Goal: Task Accomplishment & Management: Manage account settings

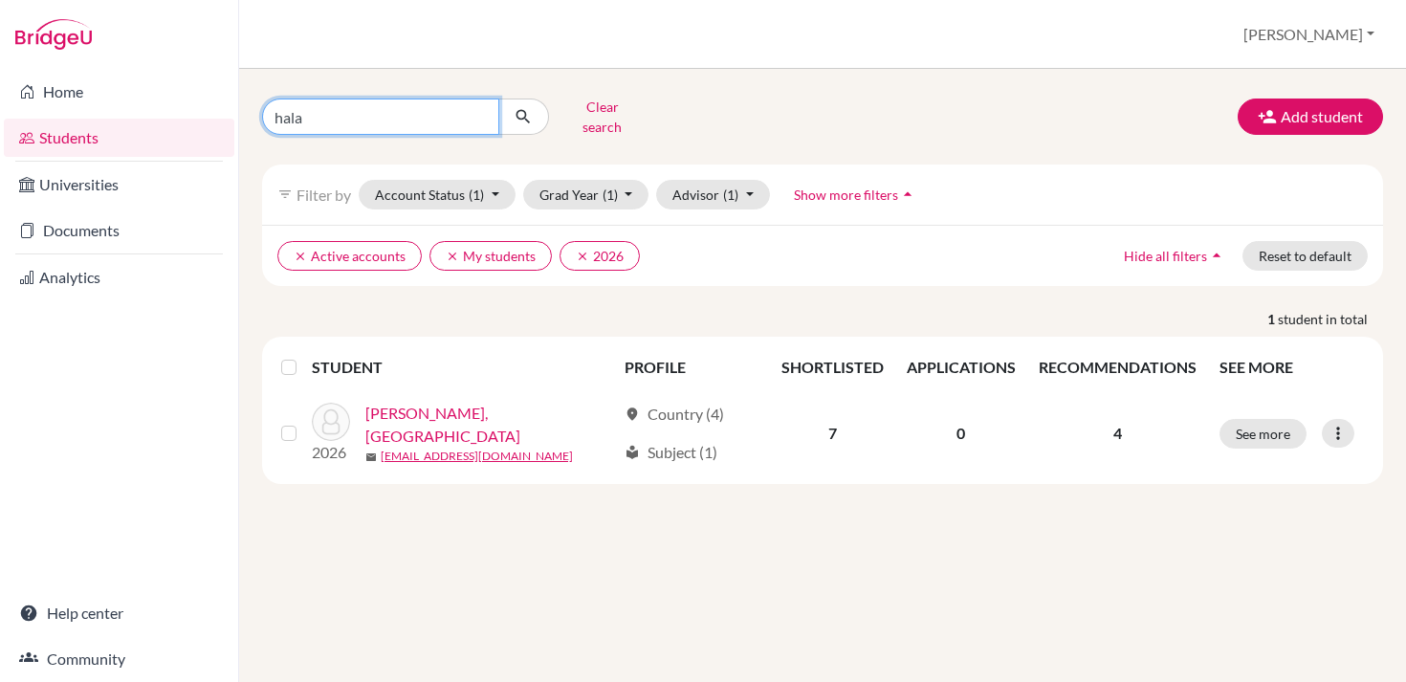
click at [482, 109] on input "hala" at bounding box center [380, 117] width 237 height 36
click at [569, 72] on div "Clear search Add student filter_list Filter by Account Status (1) Active accoun…" at bounding box center [822, 375] width 1167 height 613
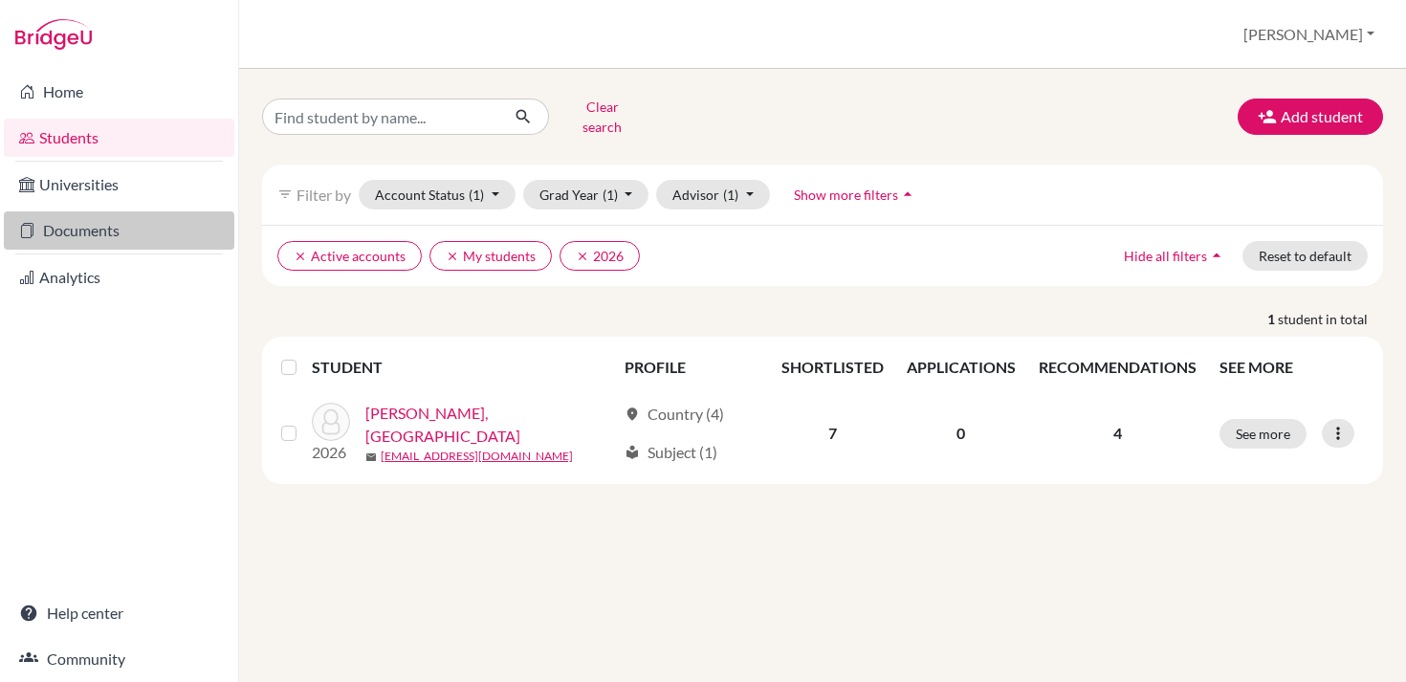
click at [88, 229] on link "Documents" at bounding box center [119, 230] width 231 height 38
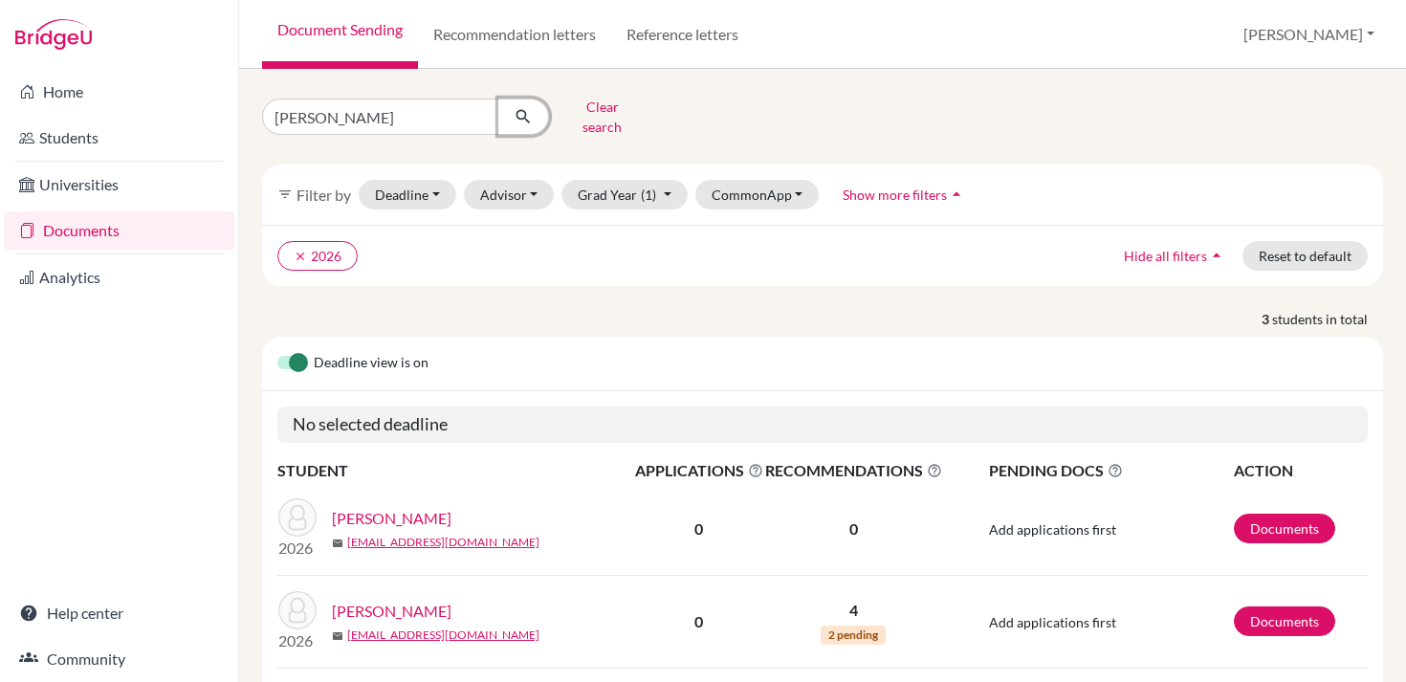
click at [498, 108] on button "submit" at bounding box center [523, 117] width 51 height 36
click at [581, 113] on button "Clear search" at bounding box center [602, 117] width 106 height 50
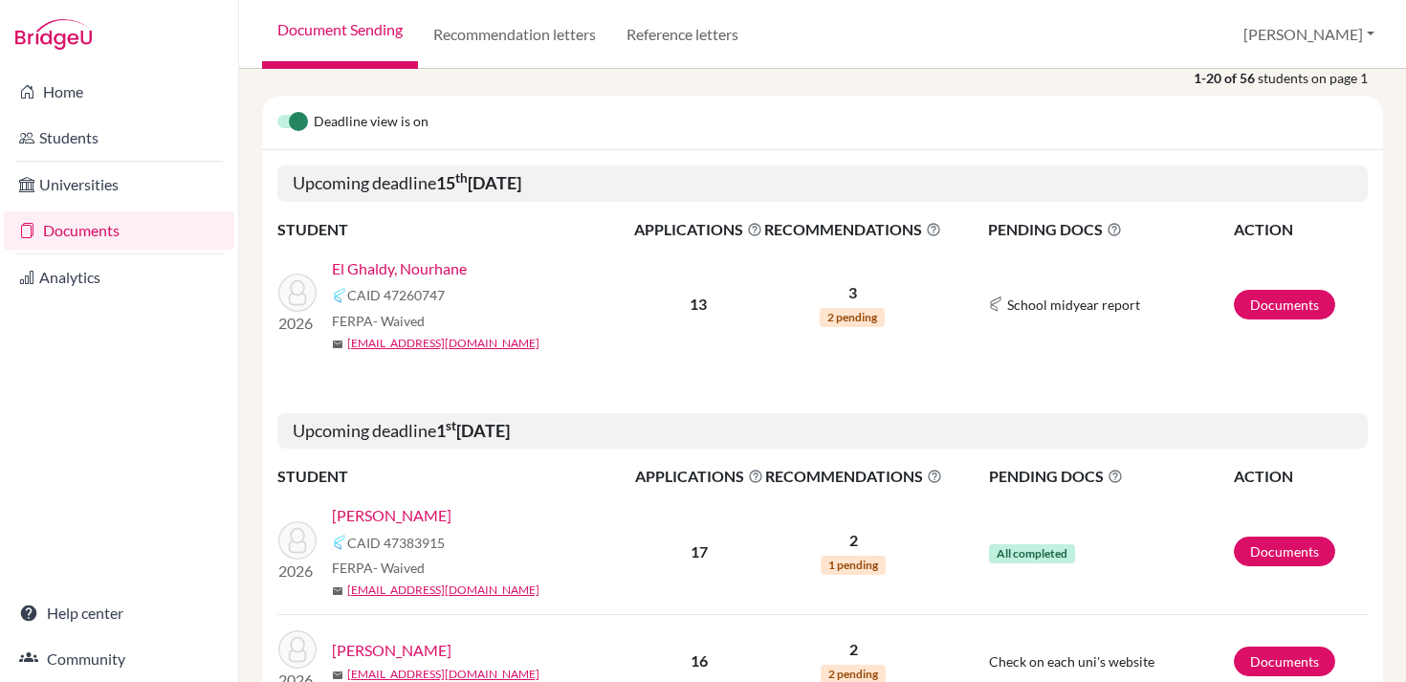
scroll to position [227, 0]
click at [1269, 295] on link "Documents" at bounding box center [1284, 306] width 101 height 30
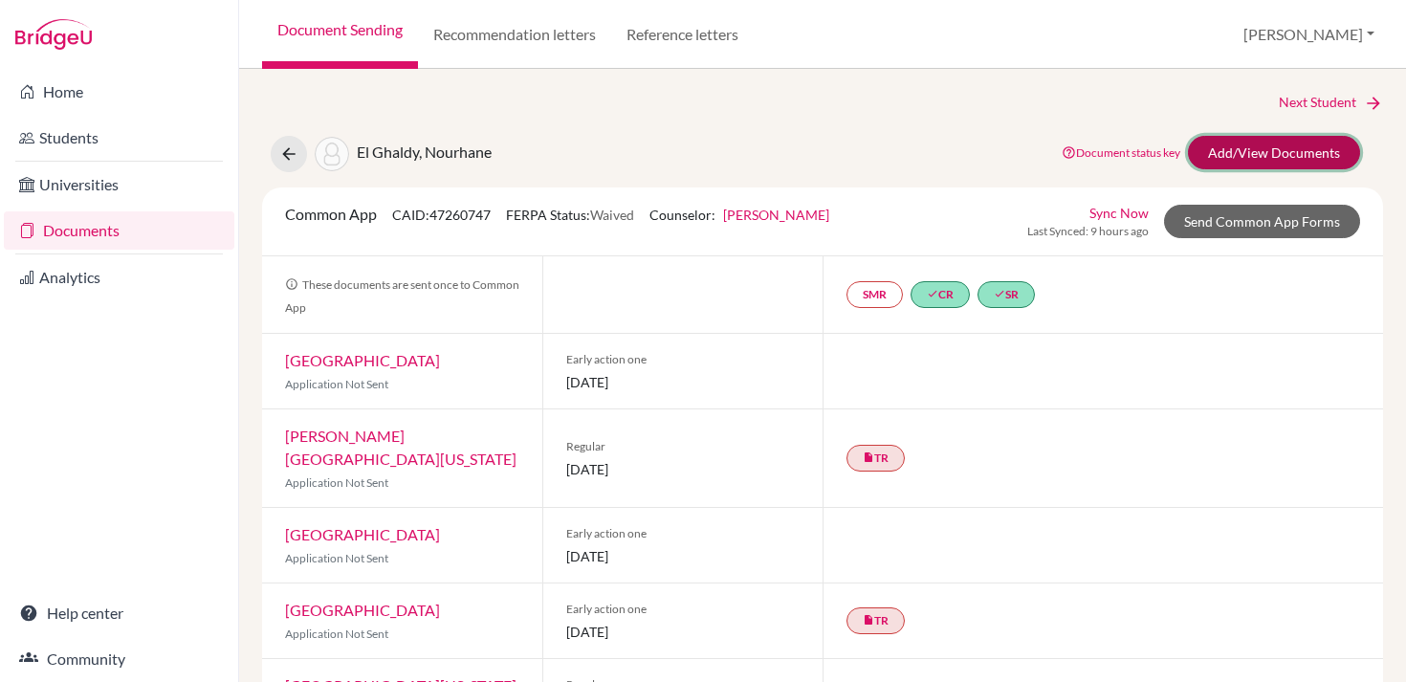
click at [1293, 157] on link "Add/View Documents" at bounding box center [1274, 152] width 172 height 33
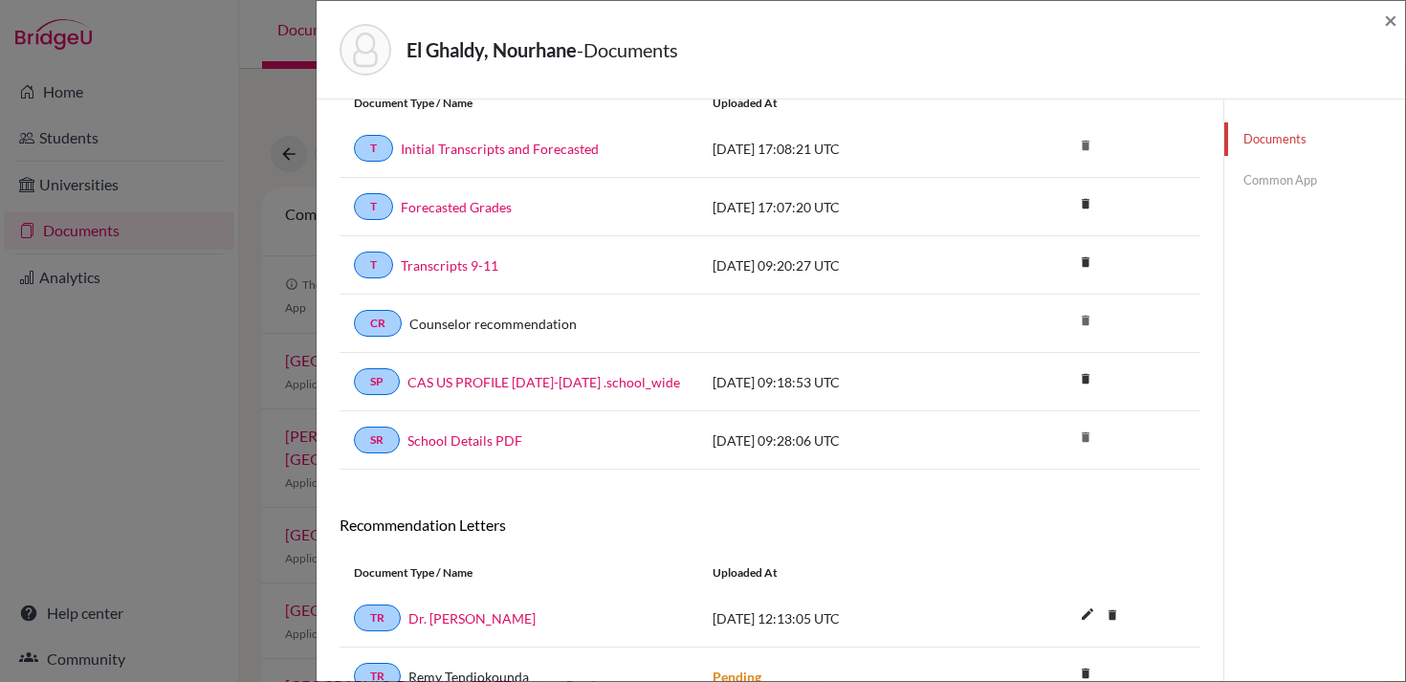
scroll to position [60, 0]
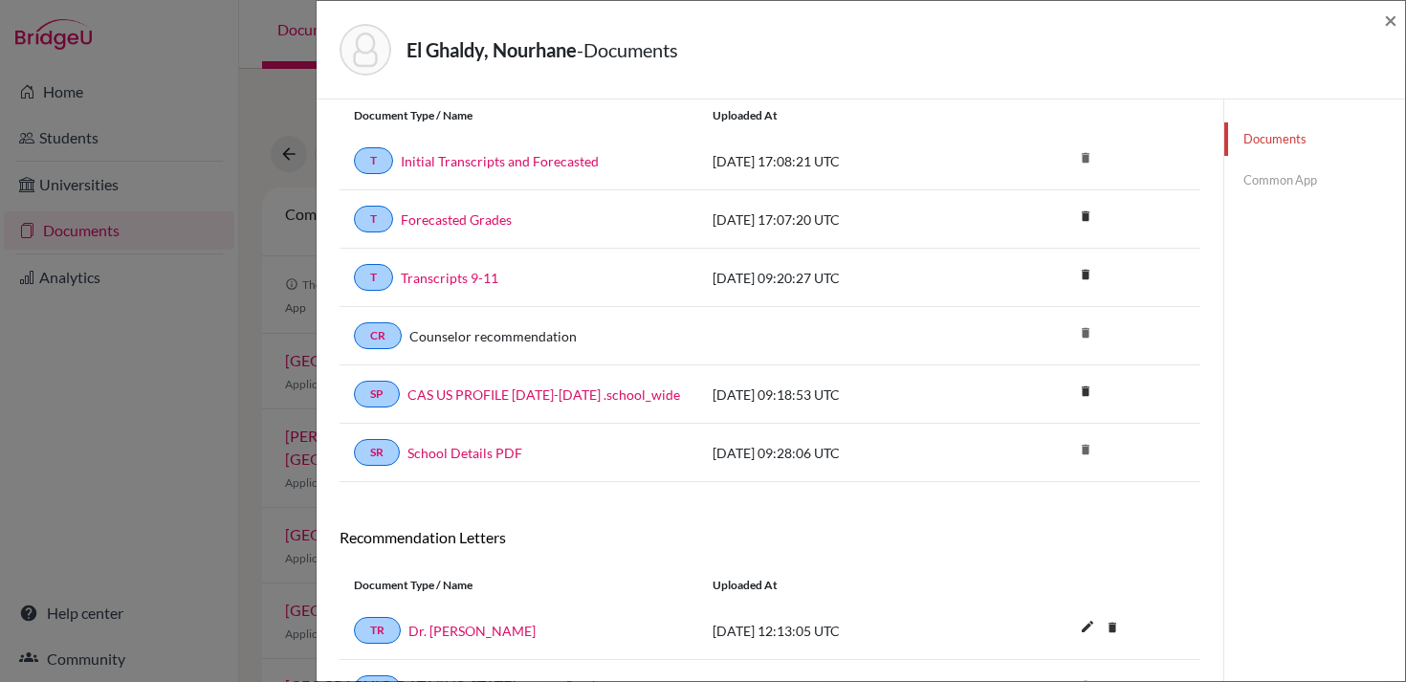
click at [1286, 169] on link "Common App" at bounding box center [1314, 180] width 181 height 33
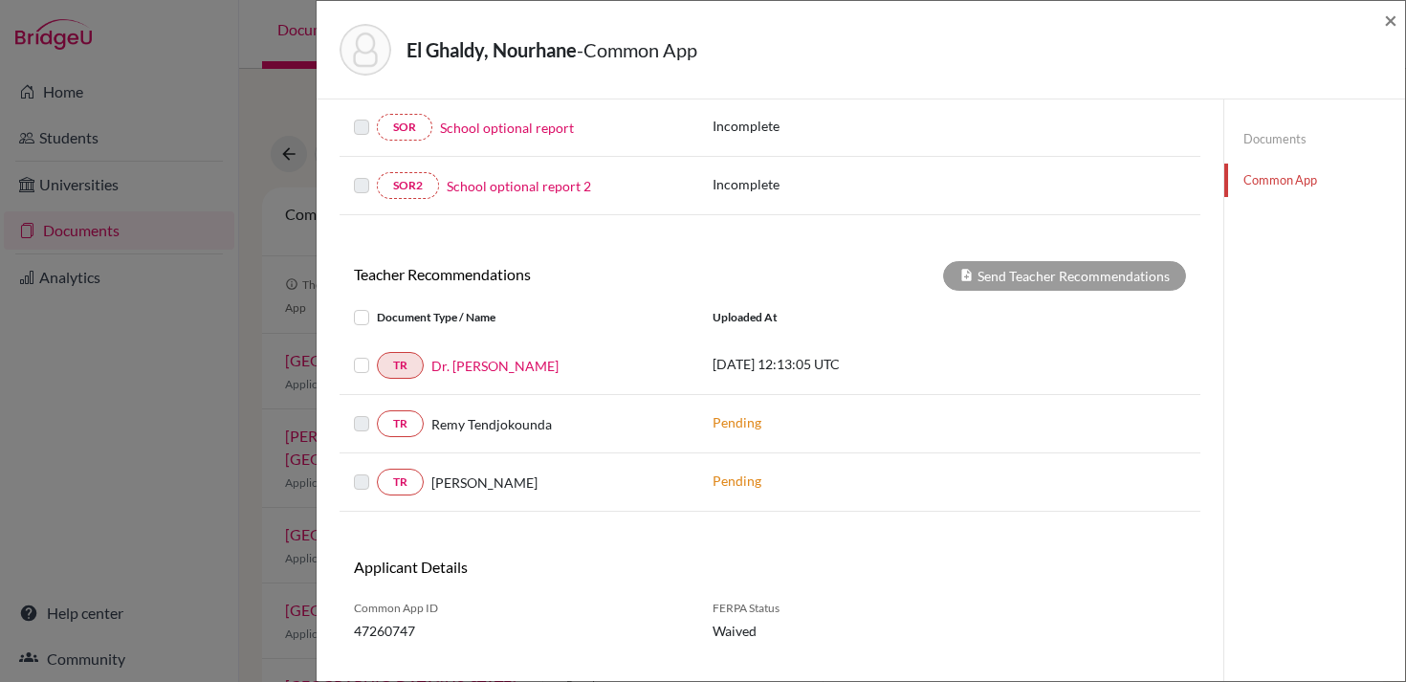
scroll to position [554, 0]
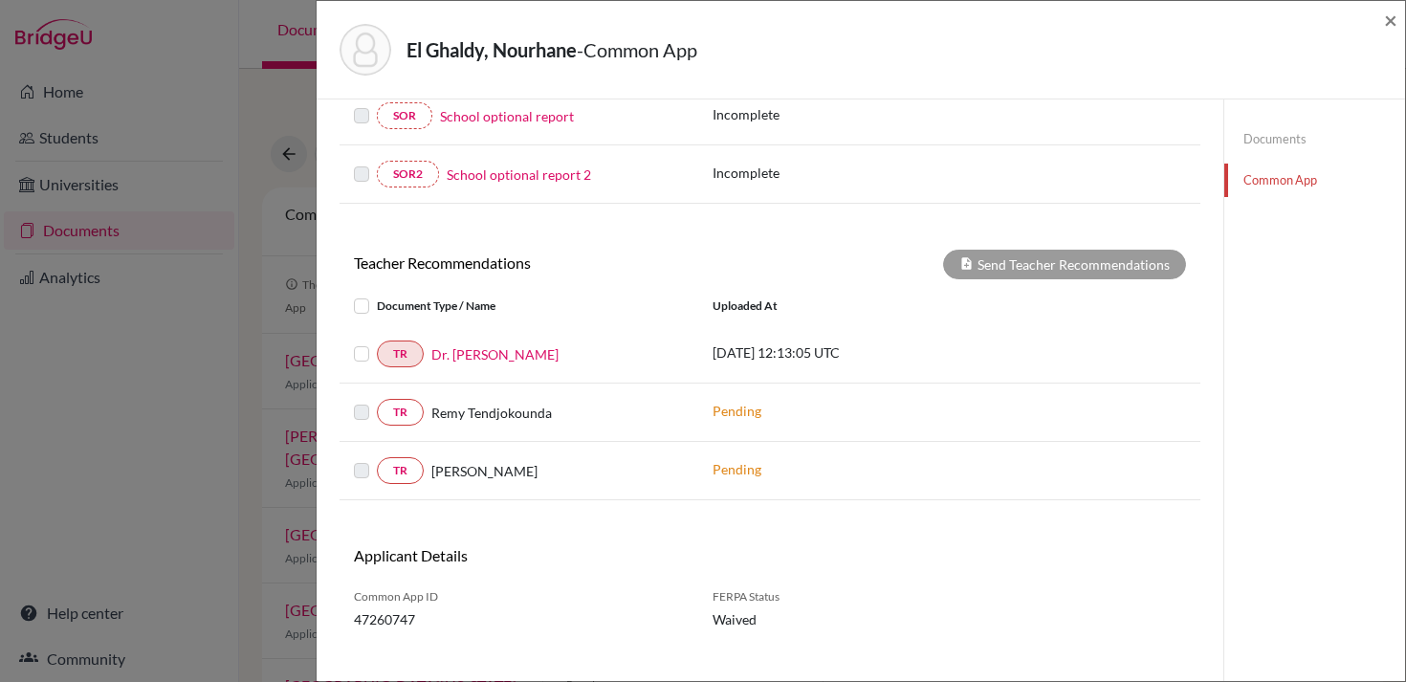
click at [377, 342] on label at bounding box center [377, 342] width 0 height 0
click at [0, 0] on input "checkbox" at bounding box center [0, 0] width 0 height 0
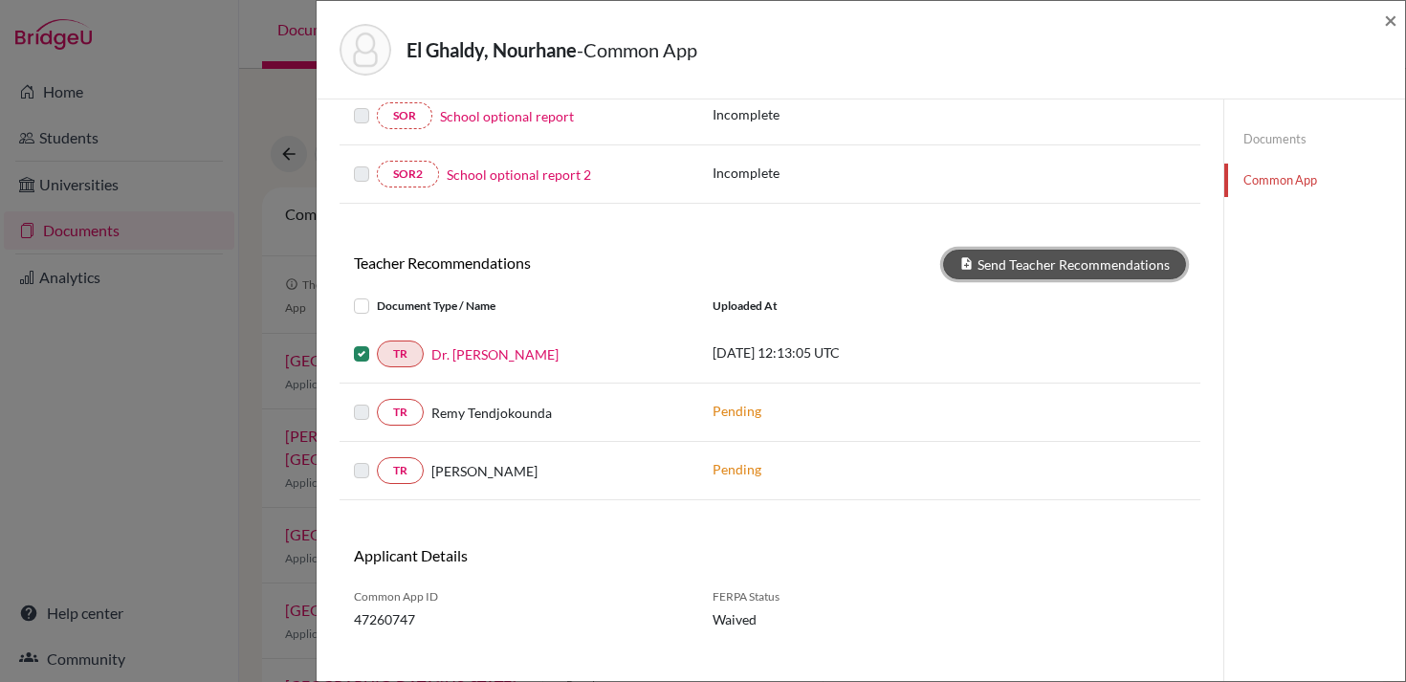
click at [1063, 269] on button "Send Teacher Recommendations" at bounding box center [1064, 265] width 243 height 30
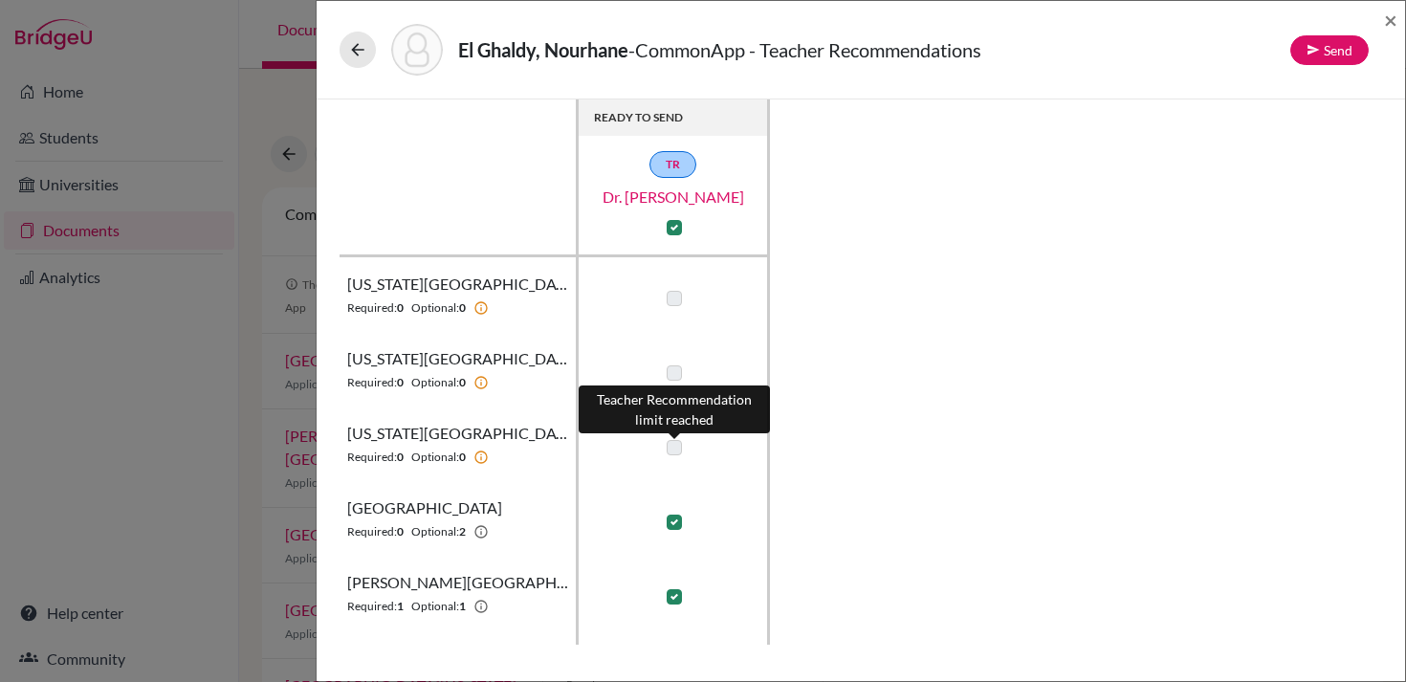
click at [672, 448] on label at bounding box center [674, 447] width 15 height 15
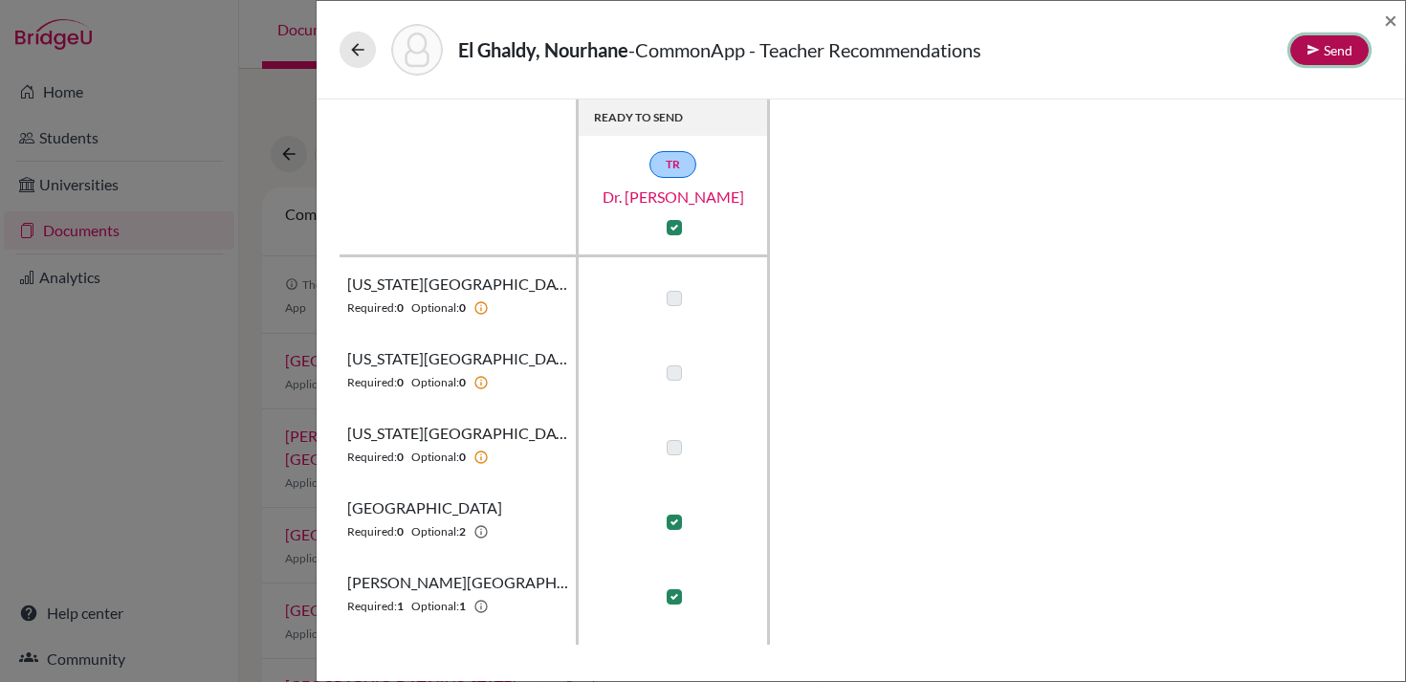
click at [1312, 45] on icon at bounding box center [1313, 49] width 13 height 13
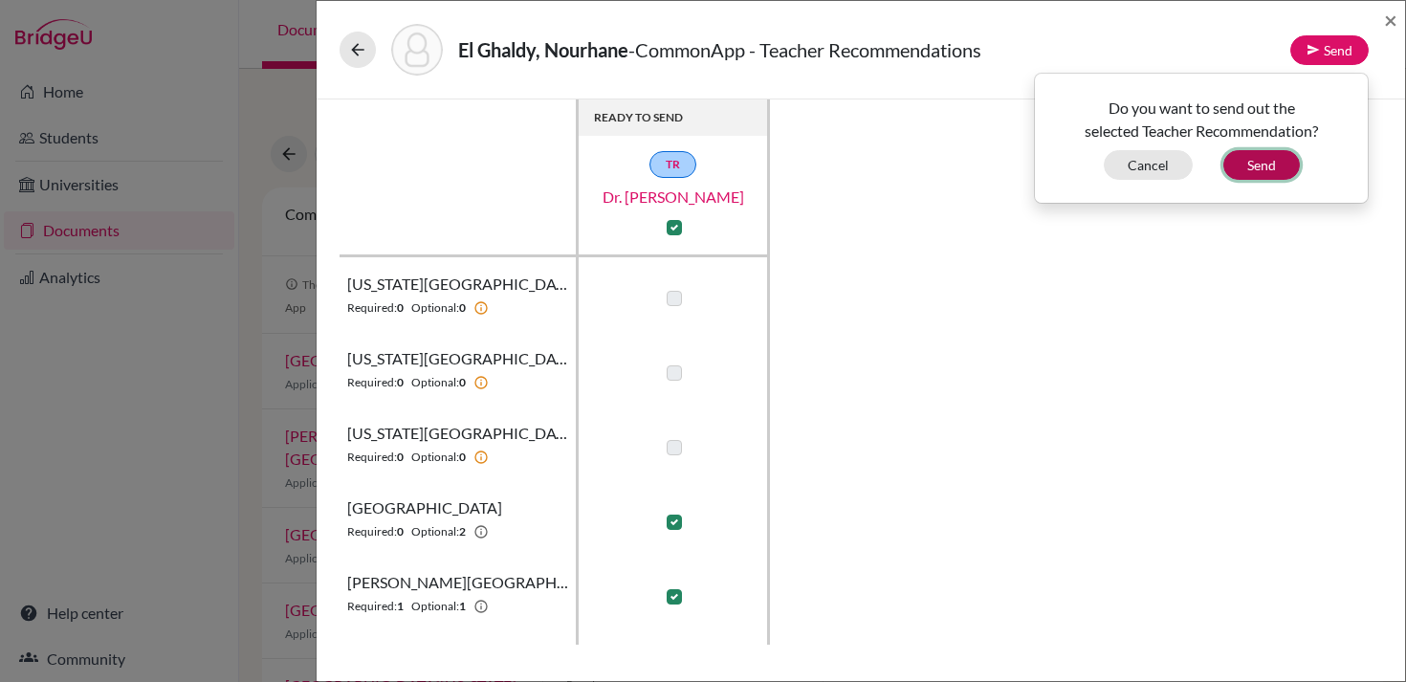
click at [1267, 170] on button "Send" at bounding box center [1261, 165] width 77 height 30
checkbox input "false"
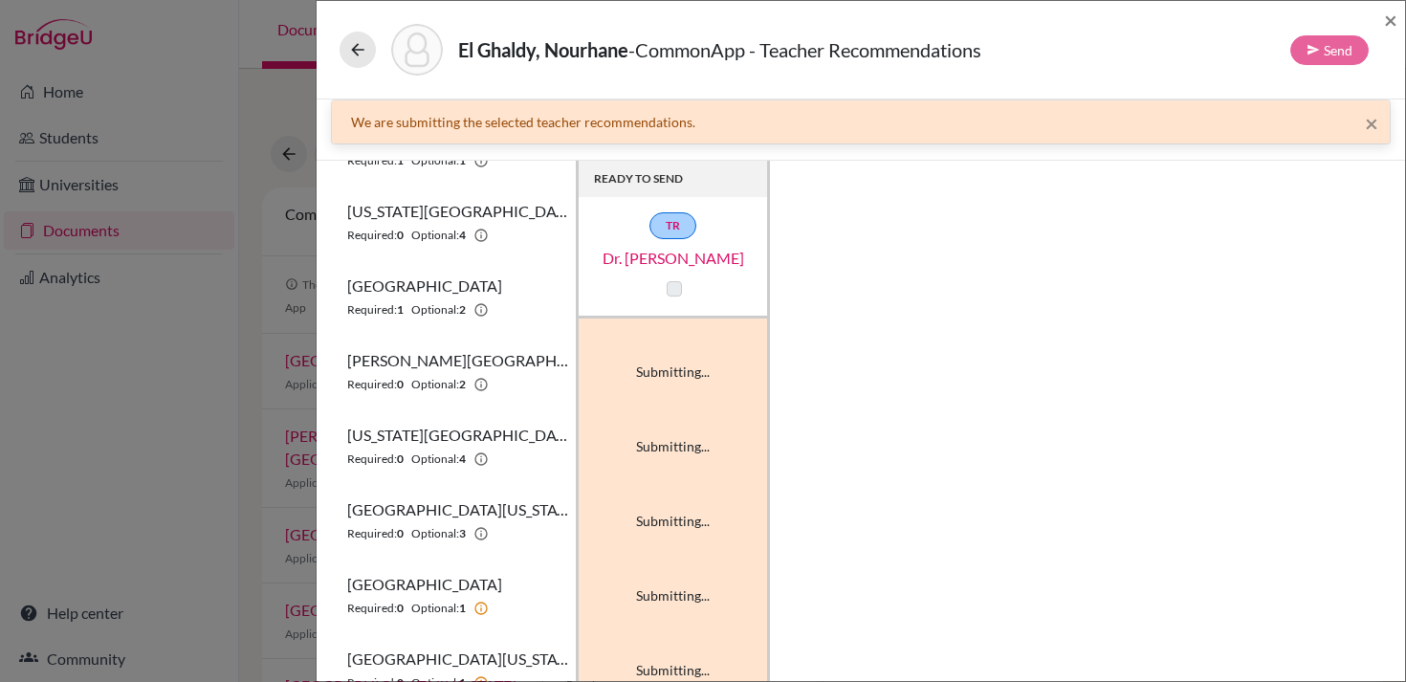
scroll to position [25, 0]
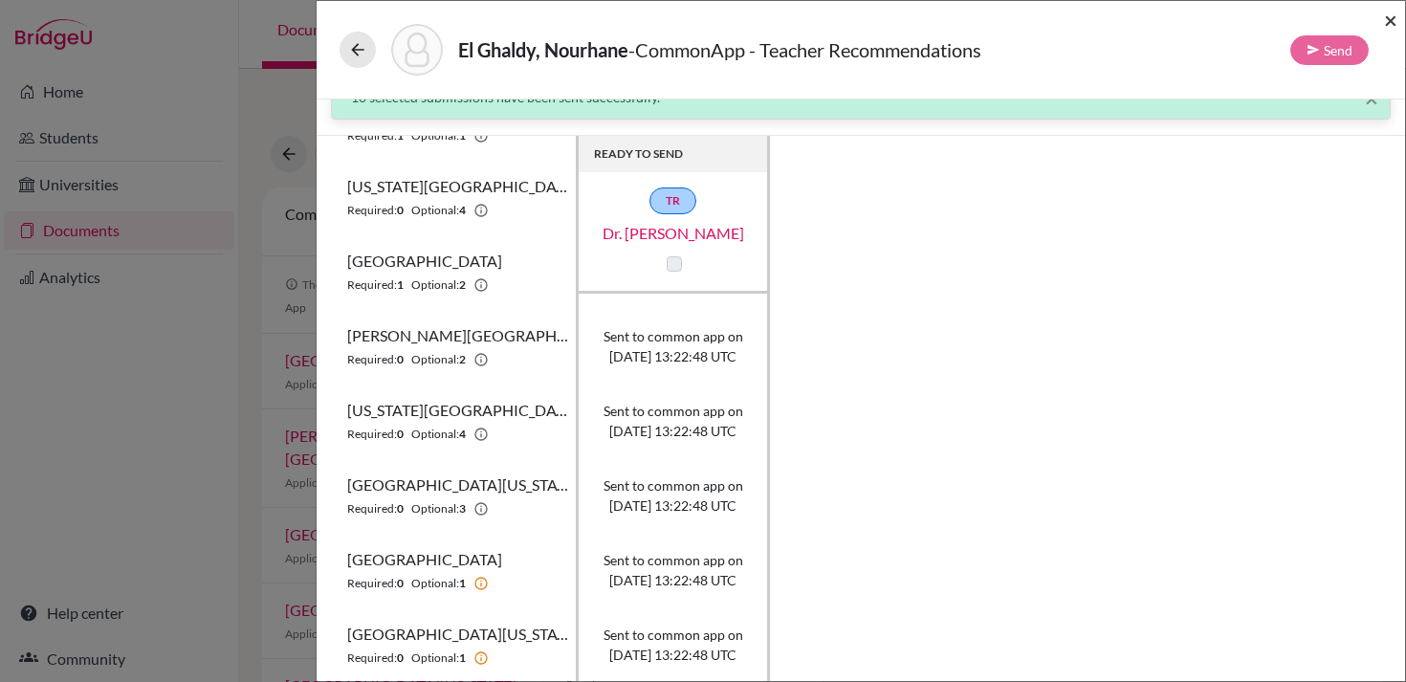
click at [1393, 15] on span "×" at bounding box center [1390, 20] width 13 height 28
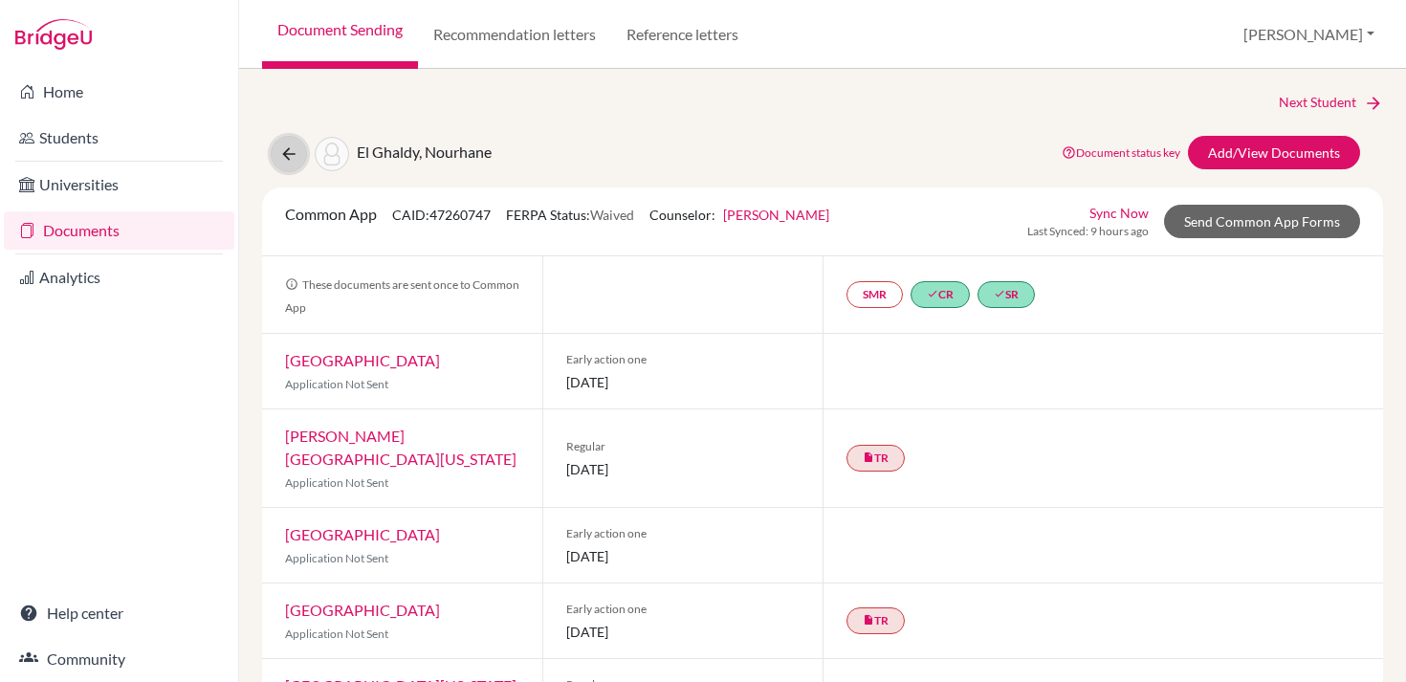
click at [298, 161] on button at bounding box center [289, 154] width 36 height 36
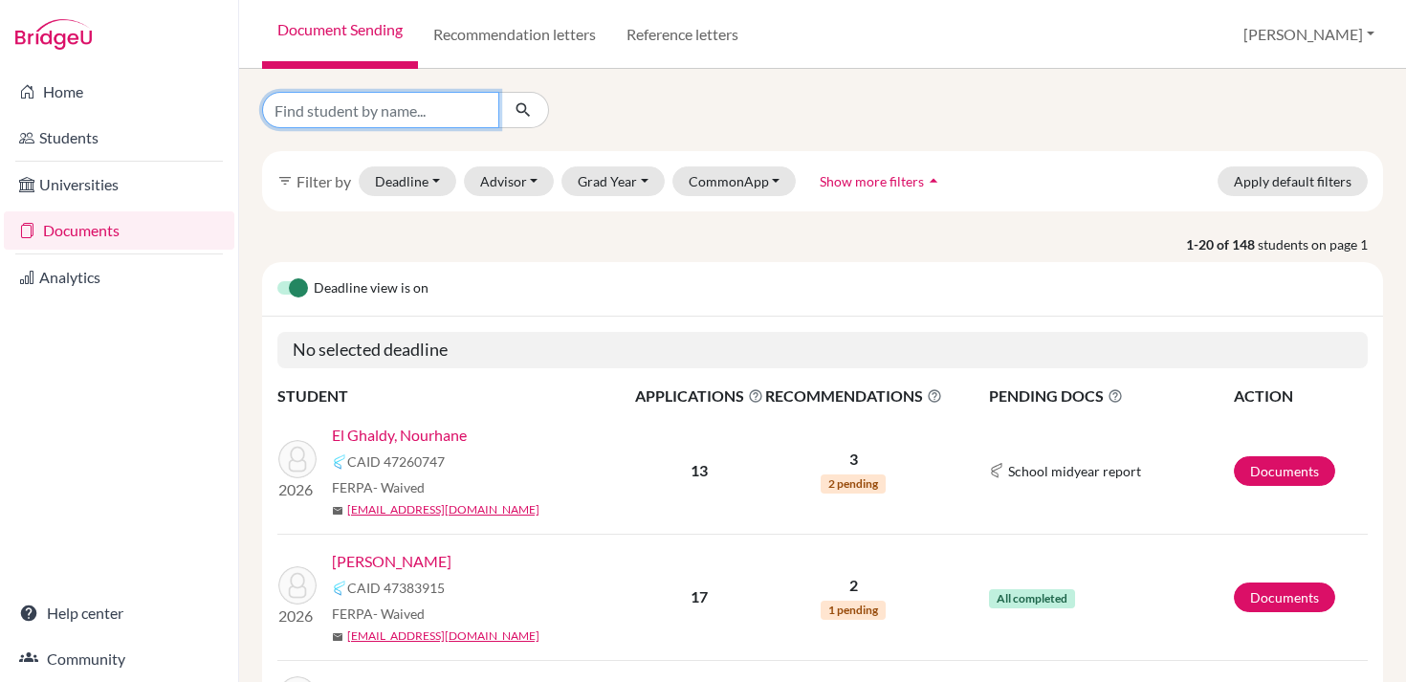
click at [400, 113] on input "Find student by name..." at bounding box center [380, 110] width 237 height 36
type input "yasser"
click at [533, 111] on button "submit" at bounding box center [523, 110] width 51 height 36
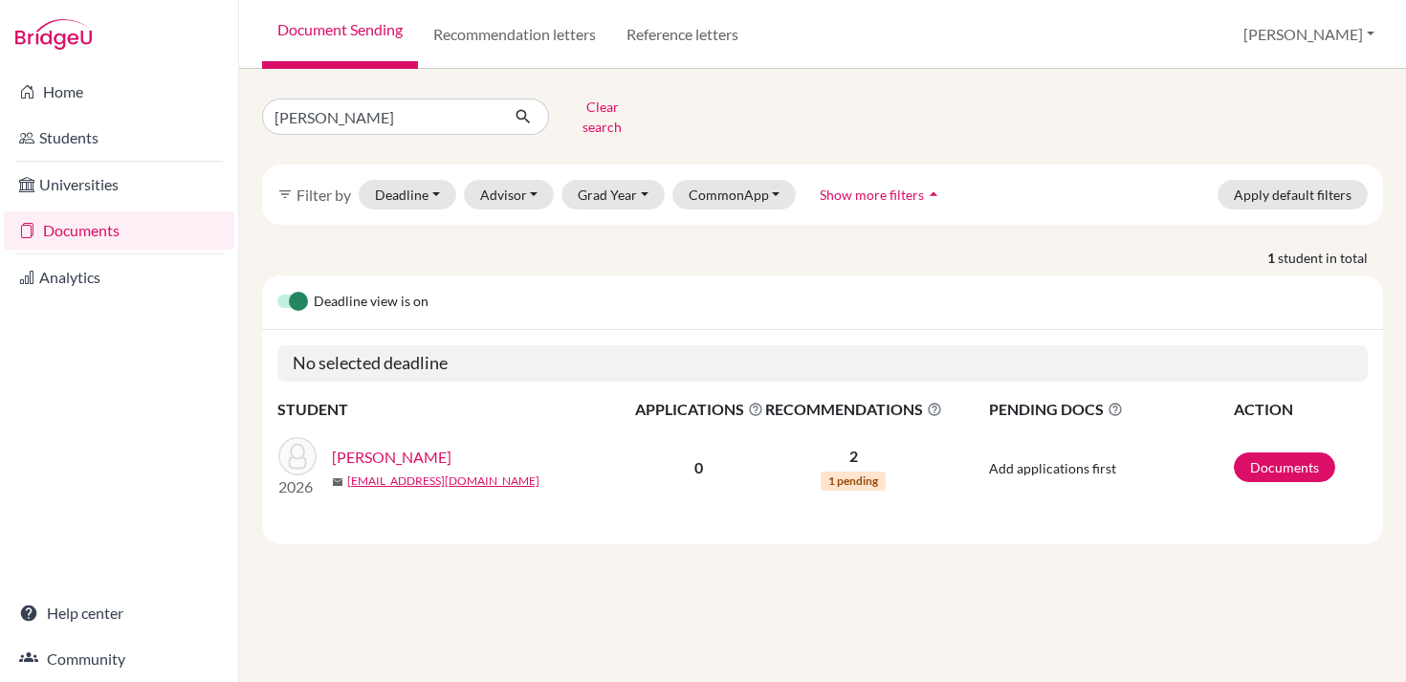
click at [409, 446] on link "Machkour, Yasser" at bounding box center [392, 457] width 120 height 23
drag, startPoint x: 412, startPoint y: 98, endPoint x: 295, endPoint y: 117, distance: 119.2
click at [297, 117] on input "yasser" at bounding box center [380, 117] width 237 height 36
drag, startPoint x: 332, startPoint y: 122, endPoint x: 248, endPoint y: 107, distance: 85.6
click at [249, 108] on div "yasser Clear search" at bounding box center [440, 117] width 384 height 50
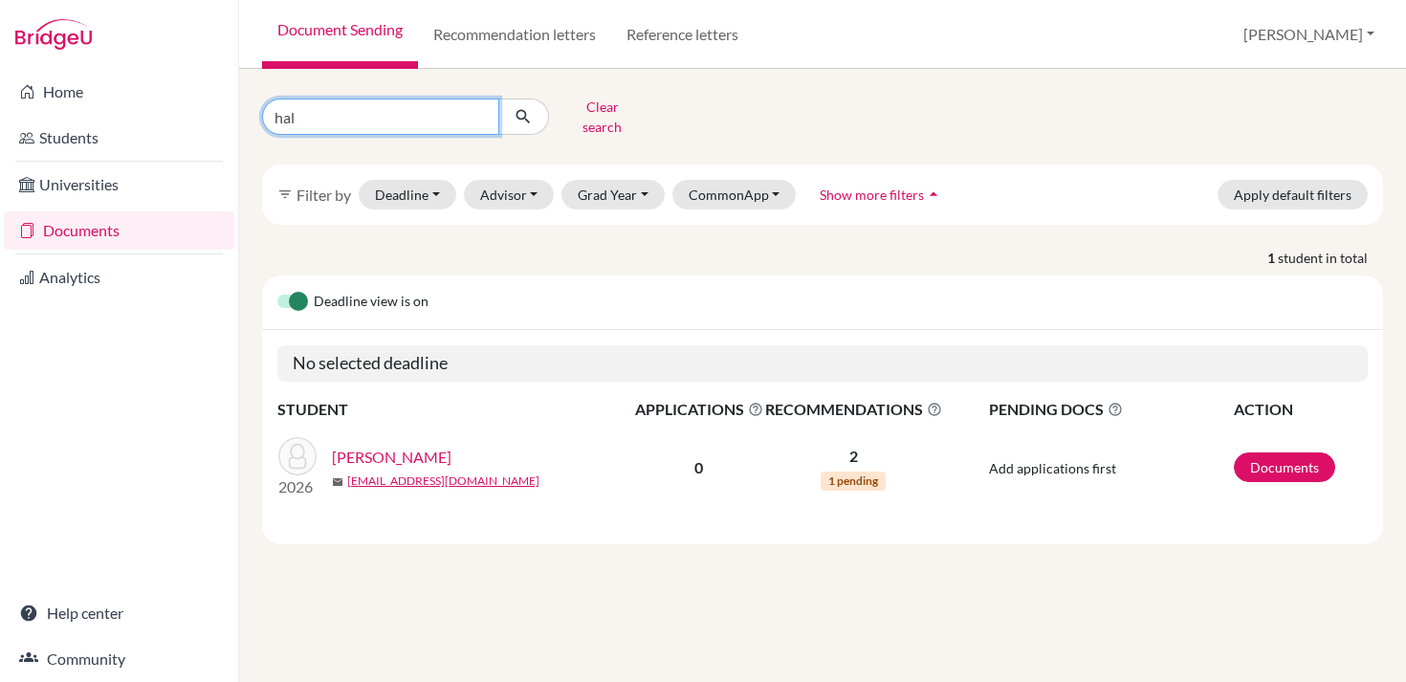
type input "hala"
click button "submit" at bounding box center [523, 117] width 51 height 36
click at [371, 446] on link "[PERSON_NAME], [GEOGRAPHIC_DATA]" at bounding box center [472, 457] width 280 height 23
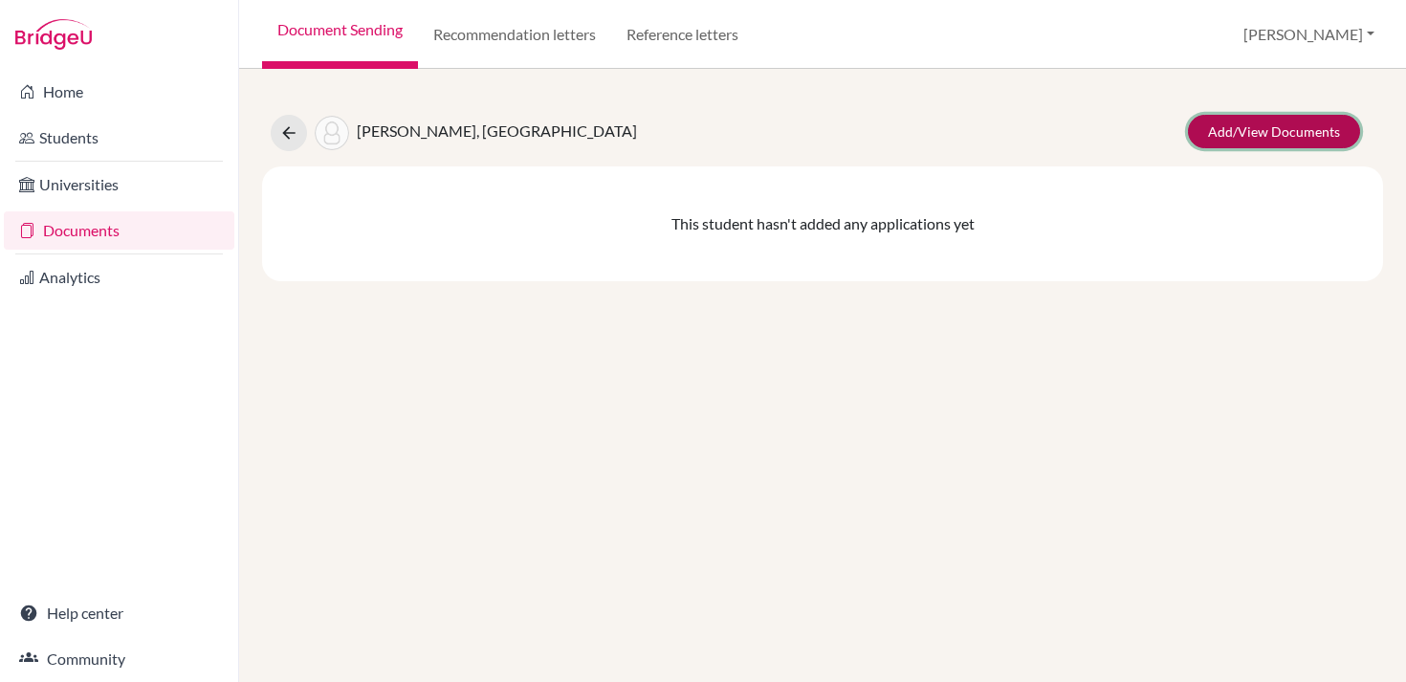
click at [1245, 132] on link "Add/View Documents" at bounding box center [1274, 131] width 172 height 33
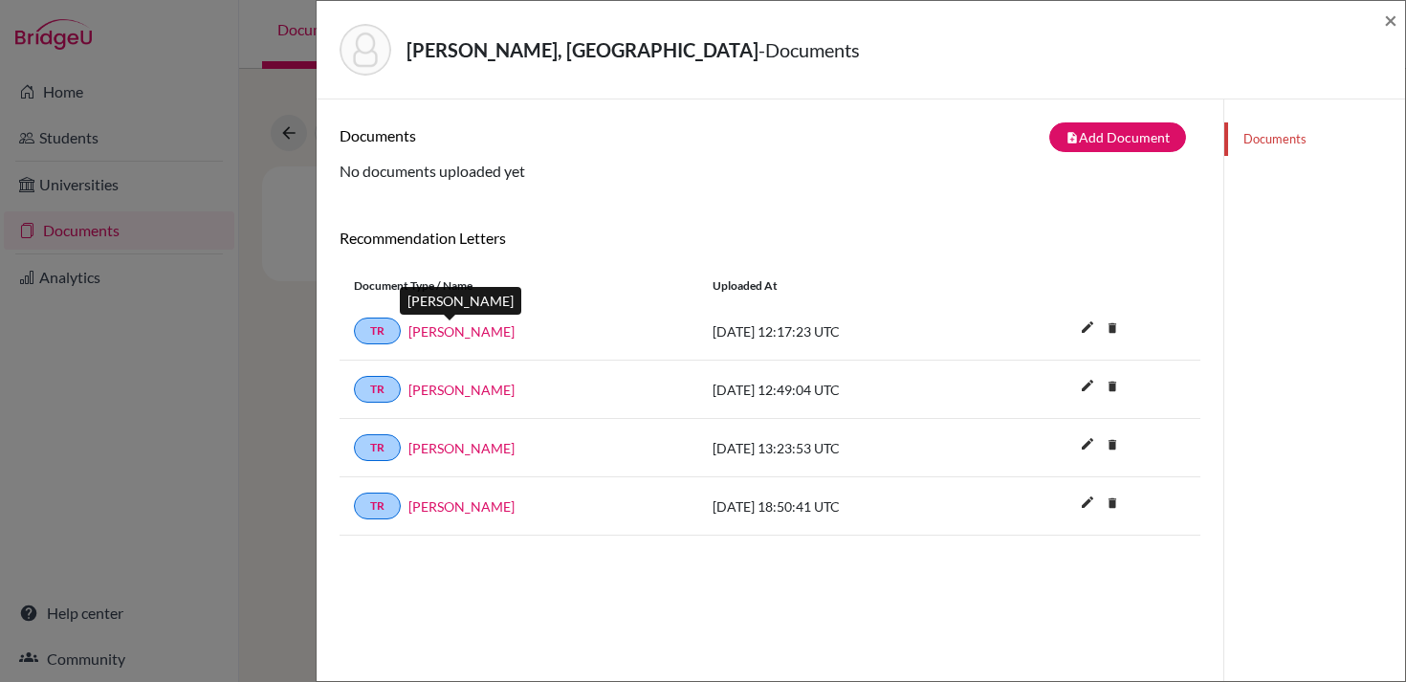
click at [469, 326] on link "[PERSON_NAME]" at bounding box center [461, 331] width 106 height 20
click at [494, 393] on link "[PERSON_NAME]" at bounding box center [461, 390] width 106 height 20
click at [496, 453] on link "[PERSON_NAME]" at bounding box center [461, 448] width 106 height 20
click at [426, 505] on link "[PERSON_NAME]" at bounding box center [461, 506] width 106 height 20
click at [1393, 20] on span "×" at bounding box center [1390, 20] width 13 height 28
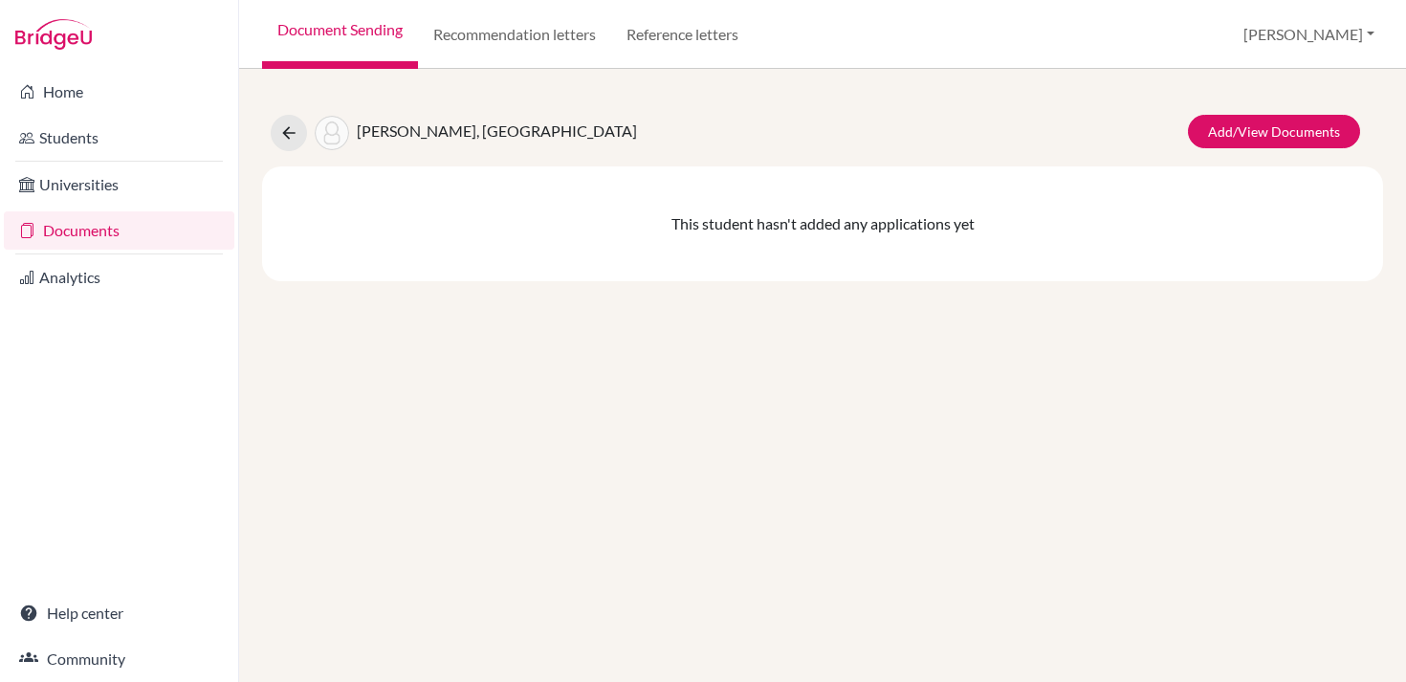
click at [859, 404] on div "[PERSON_NAME], Hala Add/View Documents This student hasn't added any applicatio…" at bounding box center [822, 375] width 1167 height 613
